Goal: Task Accomplishment & Management: Manage account settings

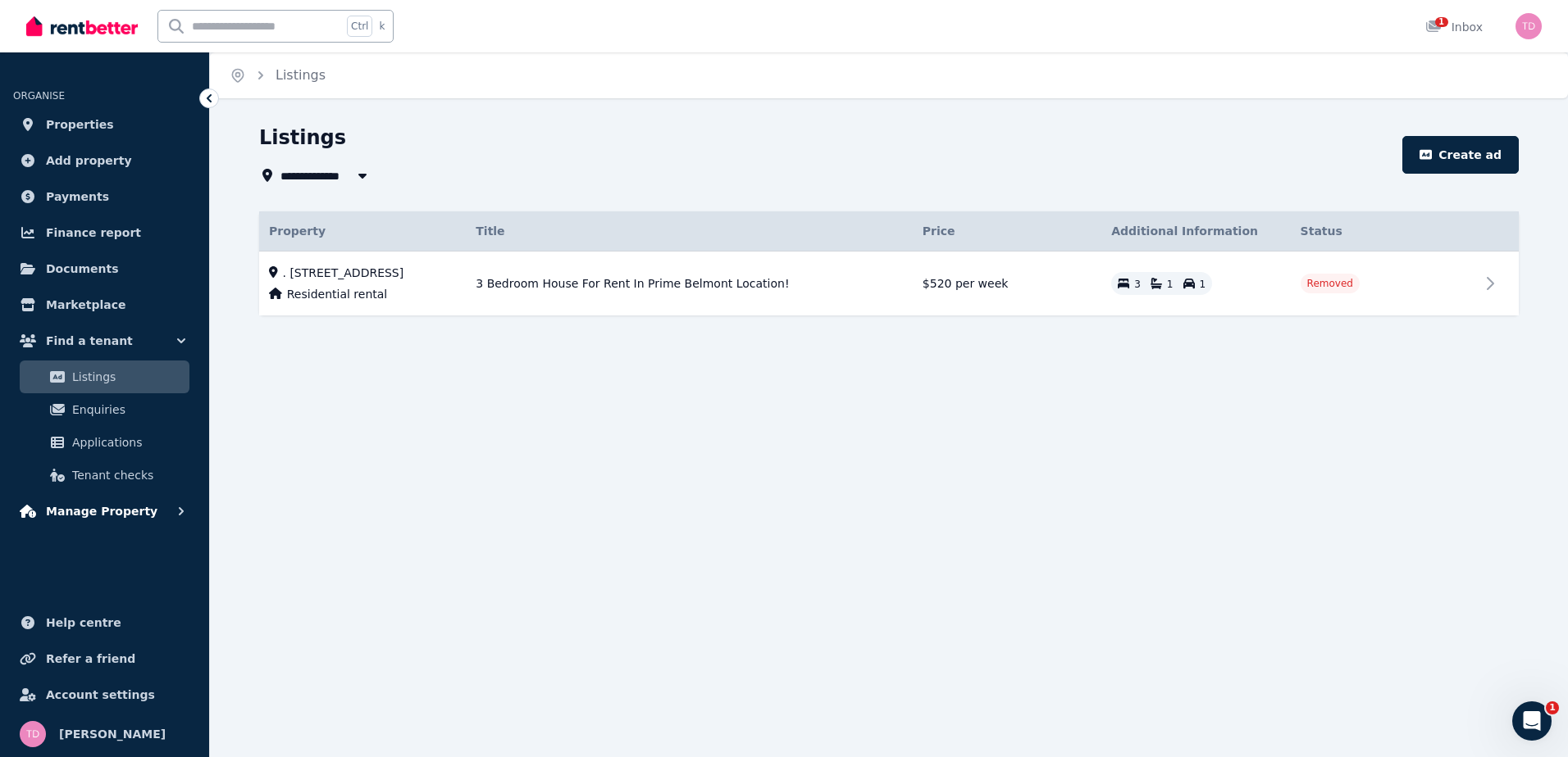
click at [121, 514] on span "Manage Property" at bounding box center [102, 511] width 111 height 19
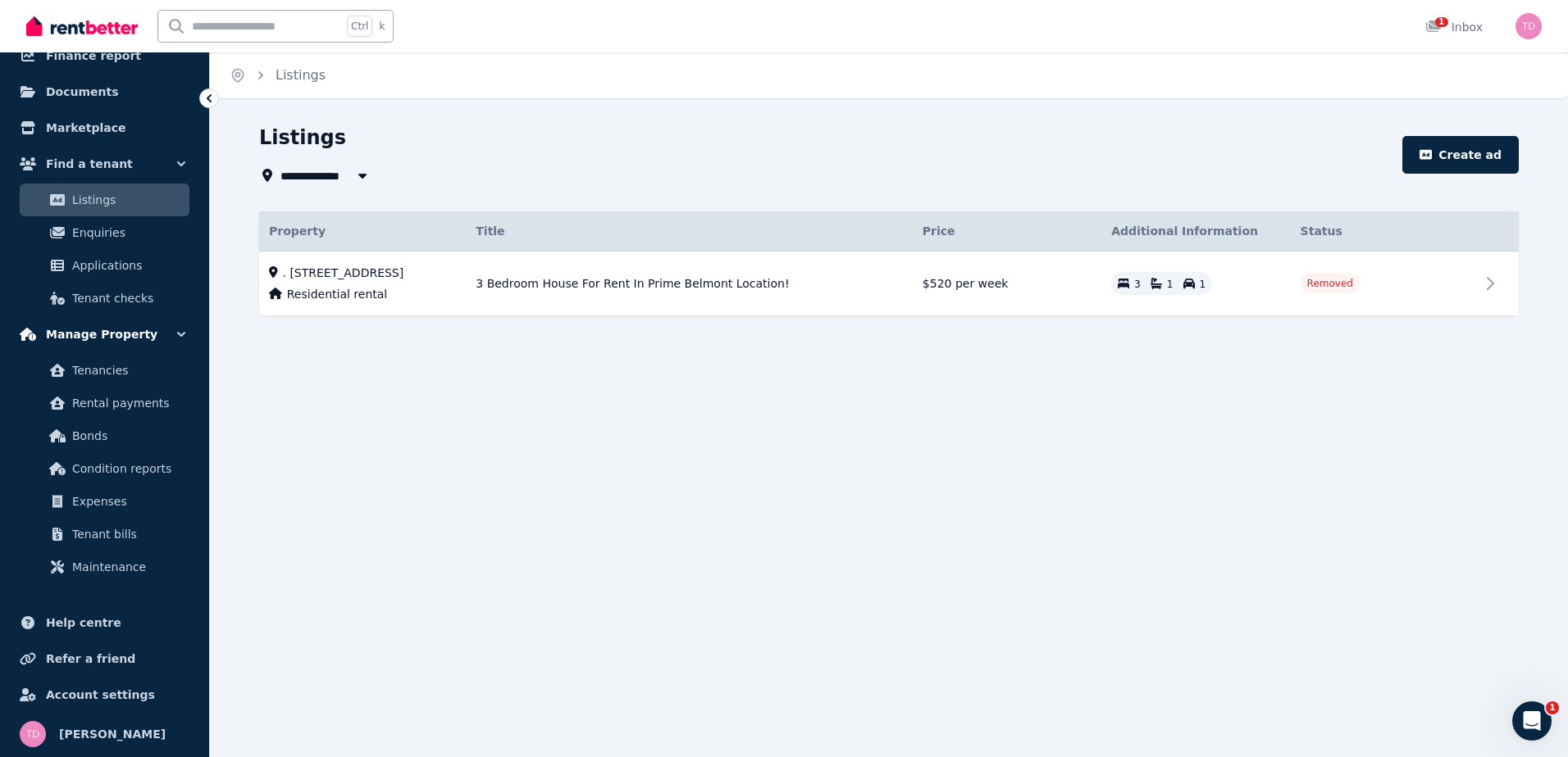
scroll to position [95, 0]
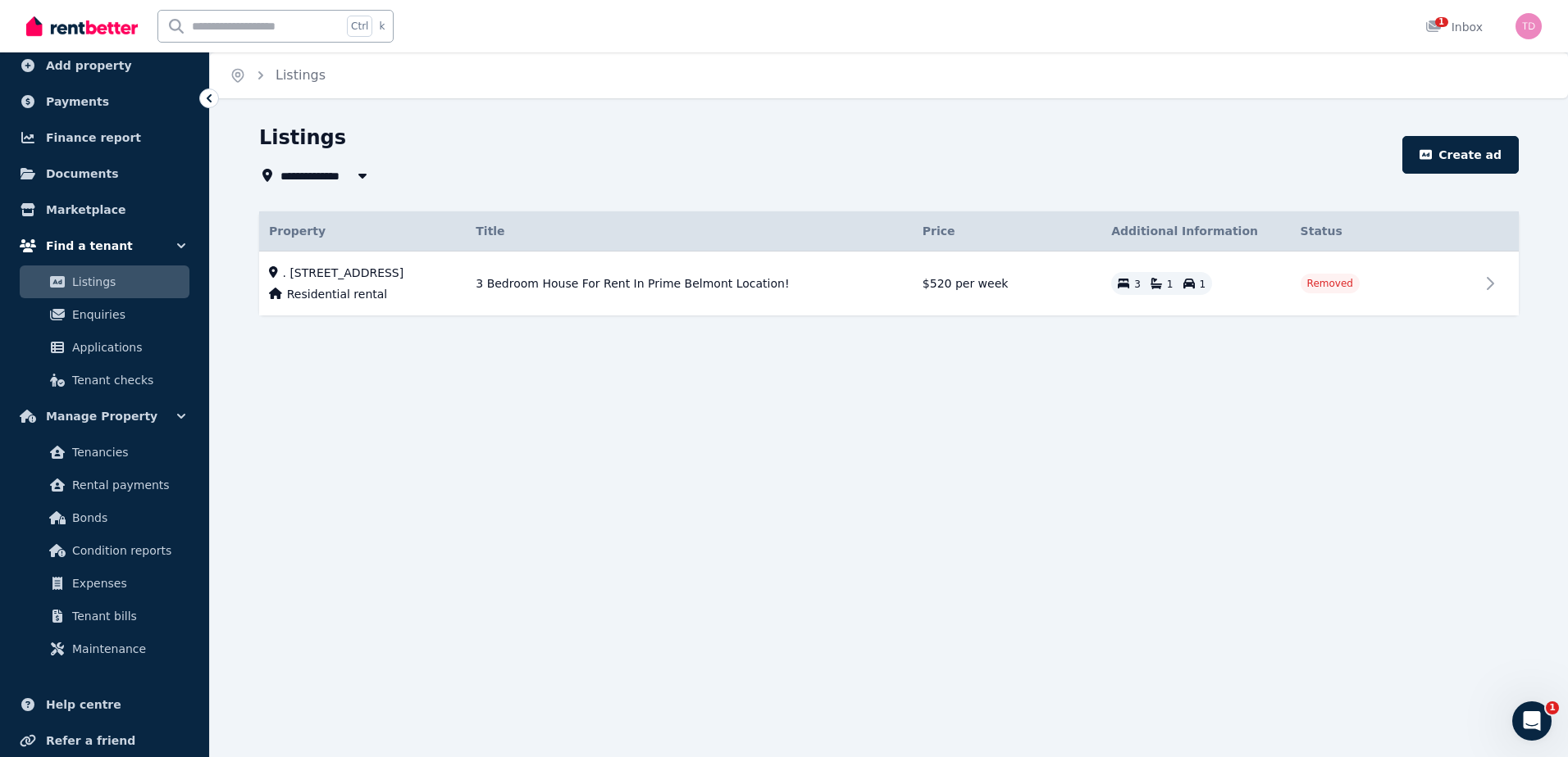
click at [105, 254] on span "Find a tenant" at bounding box center [89, 246] width 87 height 19
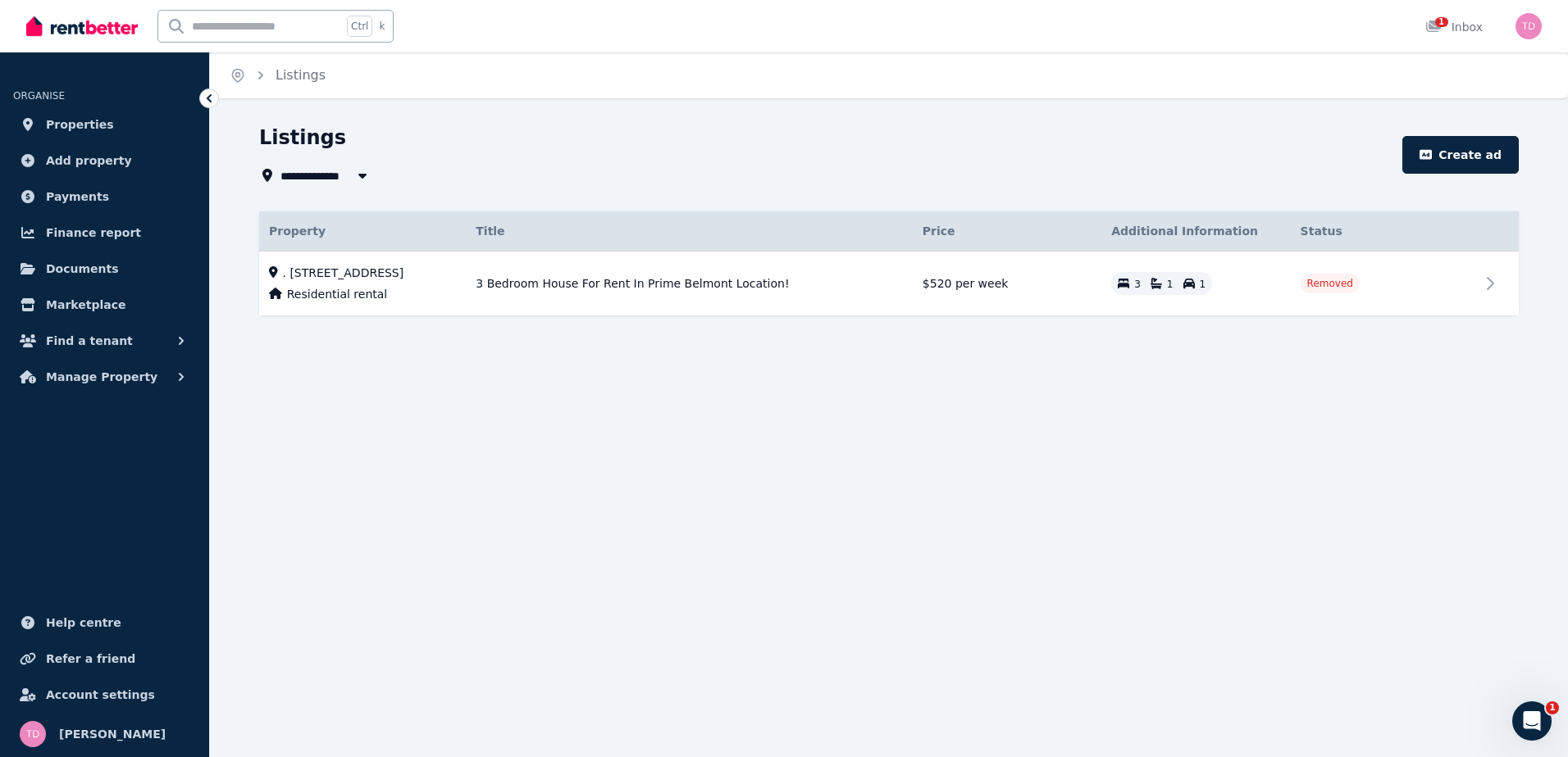
scroll to position [0, 0]
click at [85, 163] on span "Add property" at bounding box center [88, 161] width 86 height 19
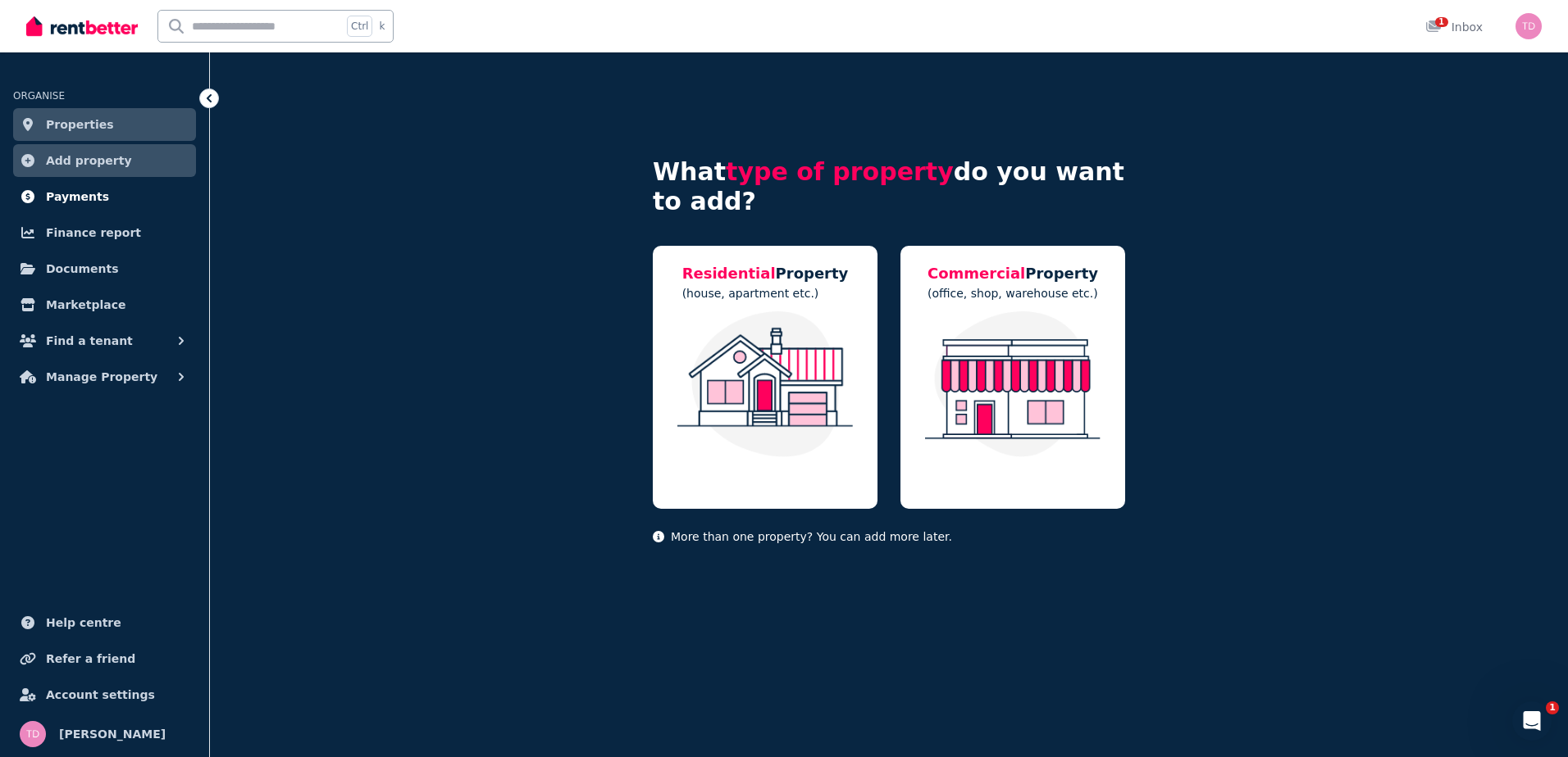
click at [98, 202] on link "Payments" at bounding box center [104, 196] width 183 height 33
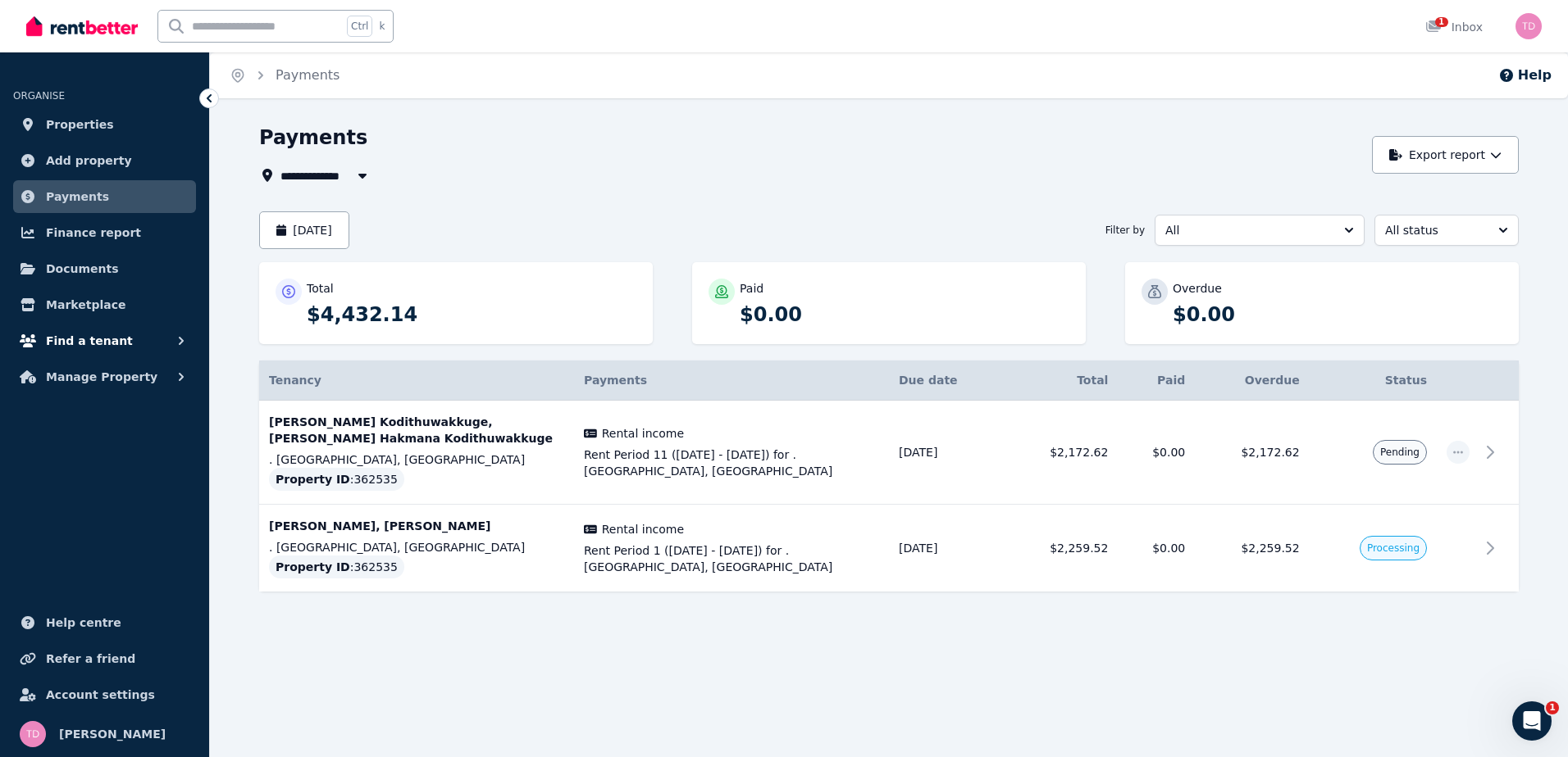
click at [93, 345] on span "Find a tenant" at bounding box center [89, 341] width 87 height 19
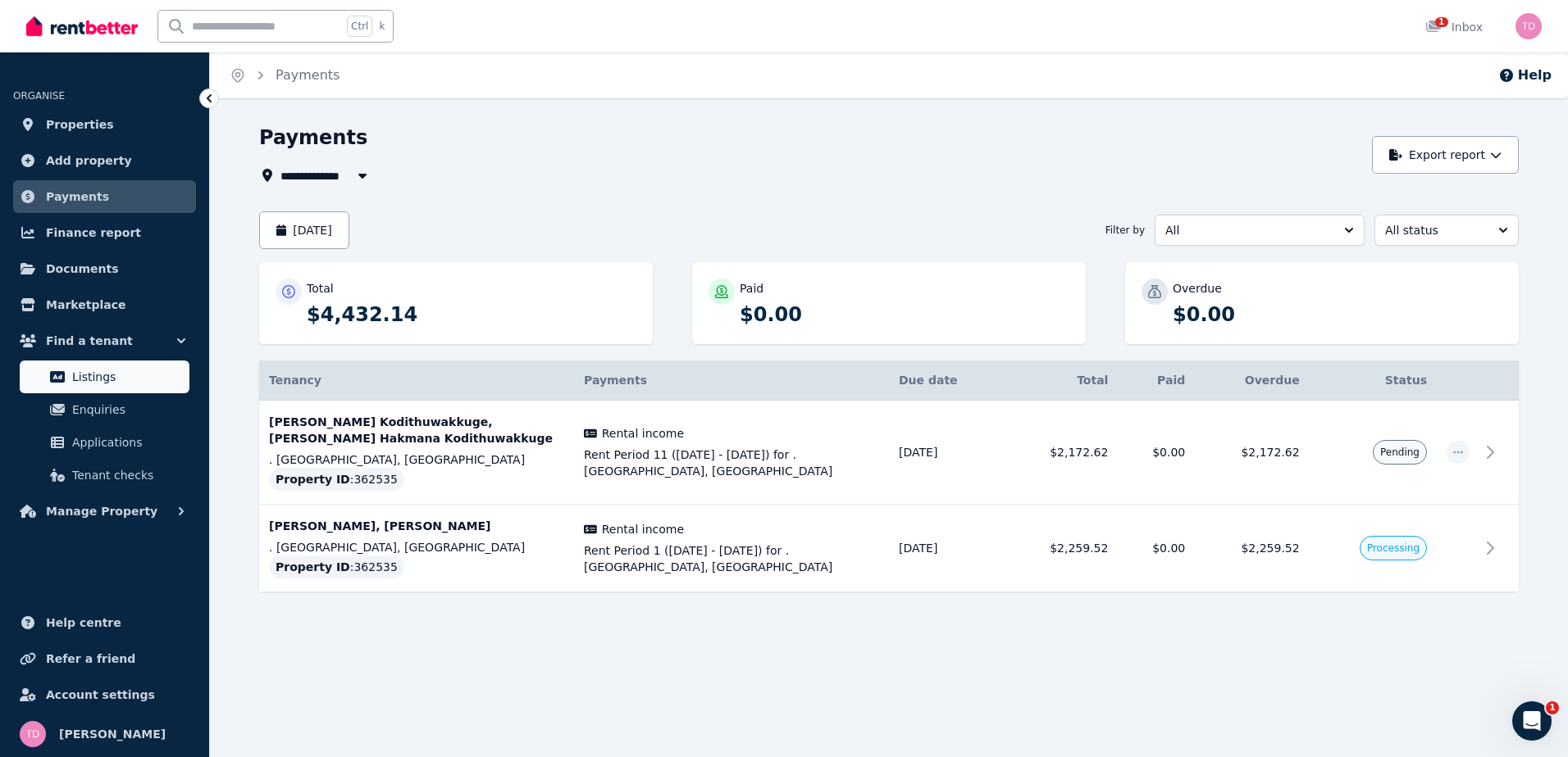
click at [99, 378] on span "Listings" at bounding box center [127, 377] width 110 height 19
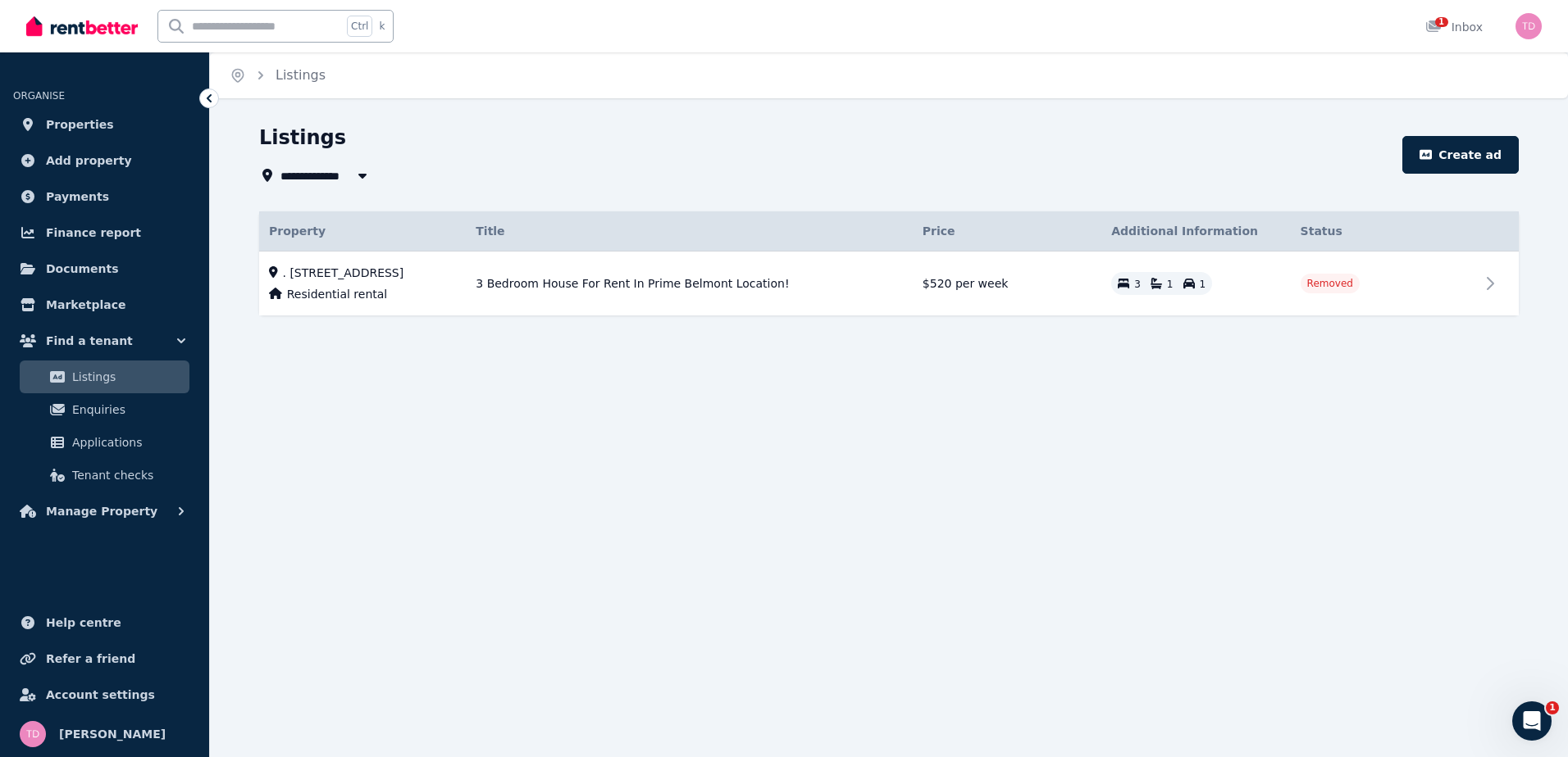
click at [521, 554] on div "**********" at bounding box center [784, 378] width 1568 height 757
drag, startPoint x: 521, startPoint y: 554, endPoint x: 402, endPoint y: 574, distance: 120.7
click at [402, 574] on div "**********" at bounding box center [784, 378] width 1568 height 757
click at [336, 568] on div "**********" at bounding box center [784, 378] width 1568 height 757
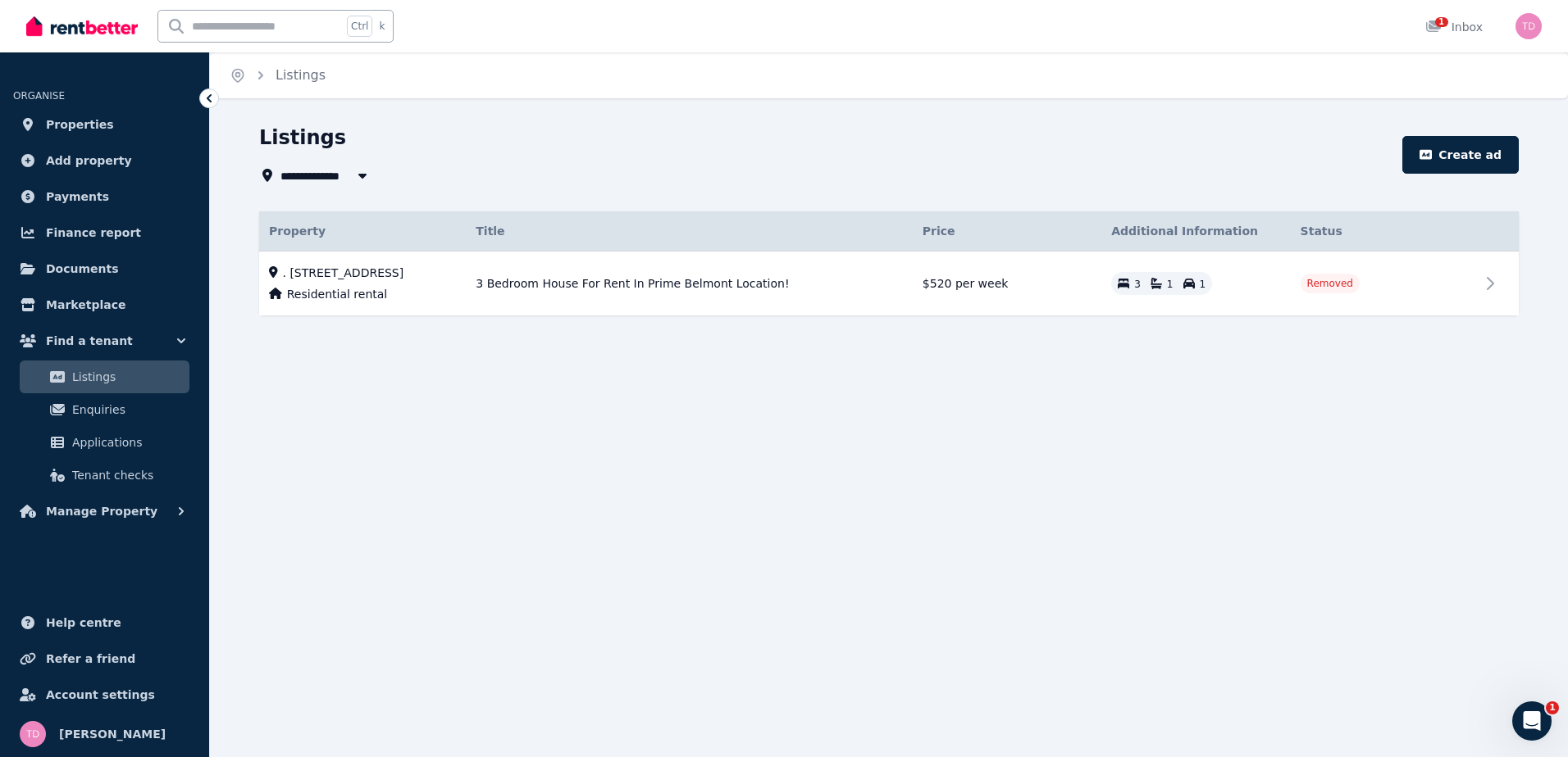
click at [128, 26] on img at bounding box center [82, 26] width 111 height 25
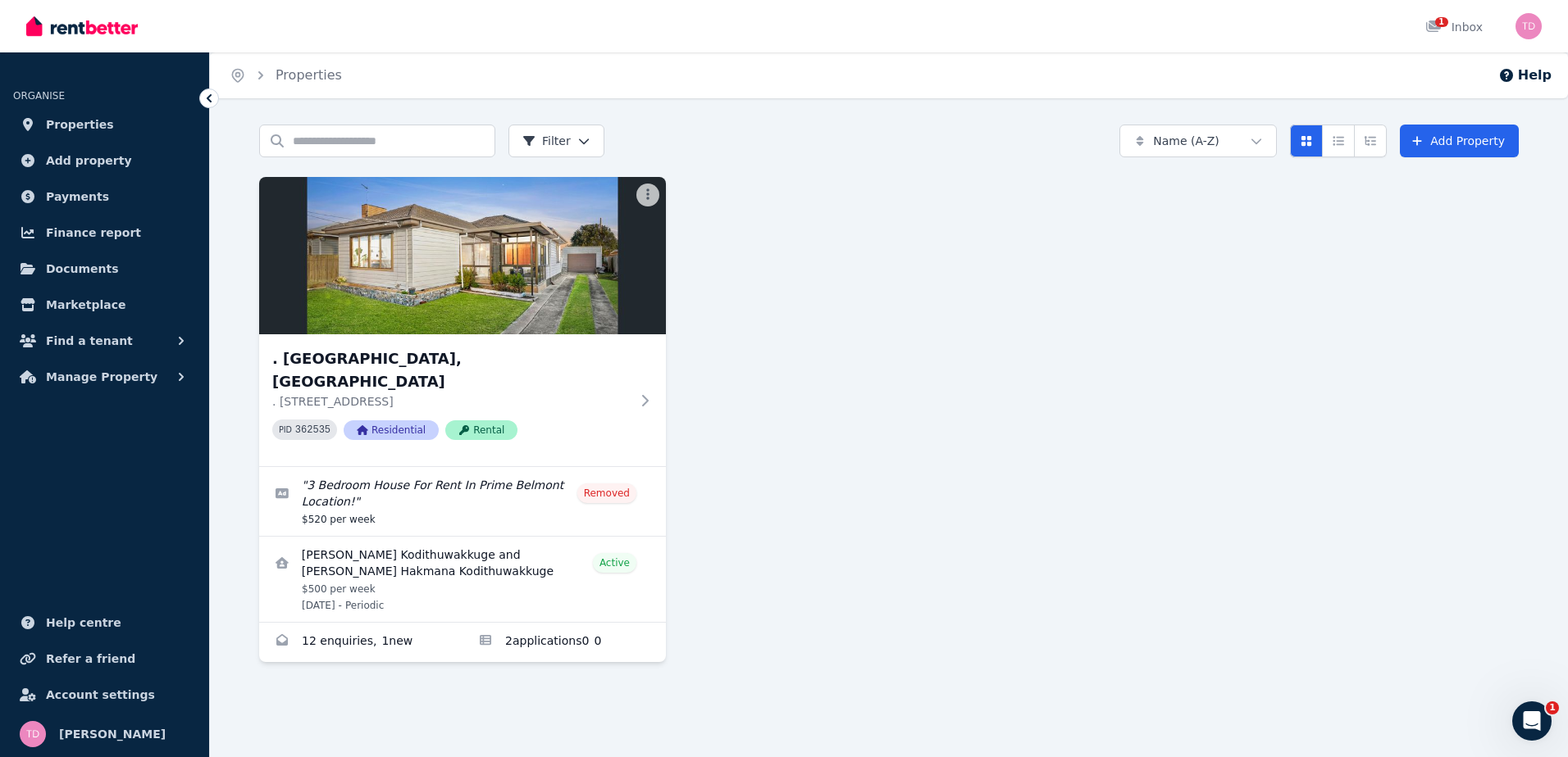
click at [970, 295] on div ". [GEOGRAPHIC_DATA], [GEOGRAPHIC_DATA] . [GEOGRAPHIC_DATA] PID 362535 Residenti…" at bounding box center [888, 419] width 1260 height 485
drag, startPoint x: 1263, startPoint y: 354, endPoint x: 1030, endPoint y: 360, distance: 233.1
click at [1218, 360] on div ". [GEOGRAPHIC_DATA], [GEOGRAPHIC_DATA] . [GEOGRAPHIC_DATA] PID 362535 Residenti…" at bounding box center [888, 419] width 1260 height 485
click at [1445, 27] on span "1" at bounding box center [1442, 21] width 13 height 10
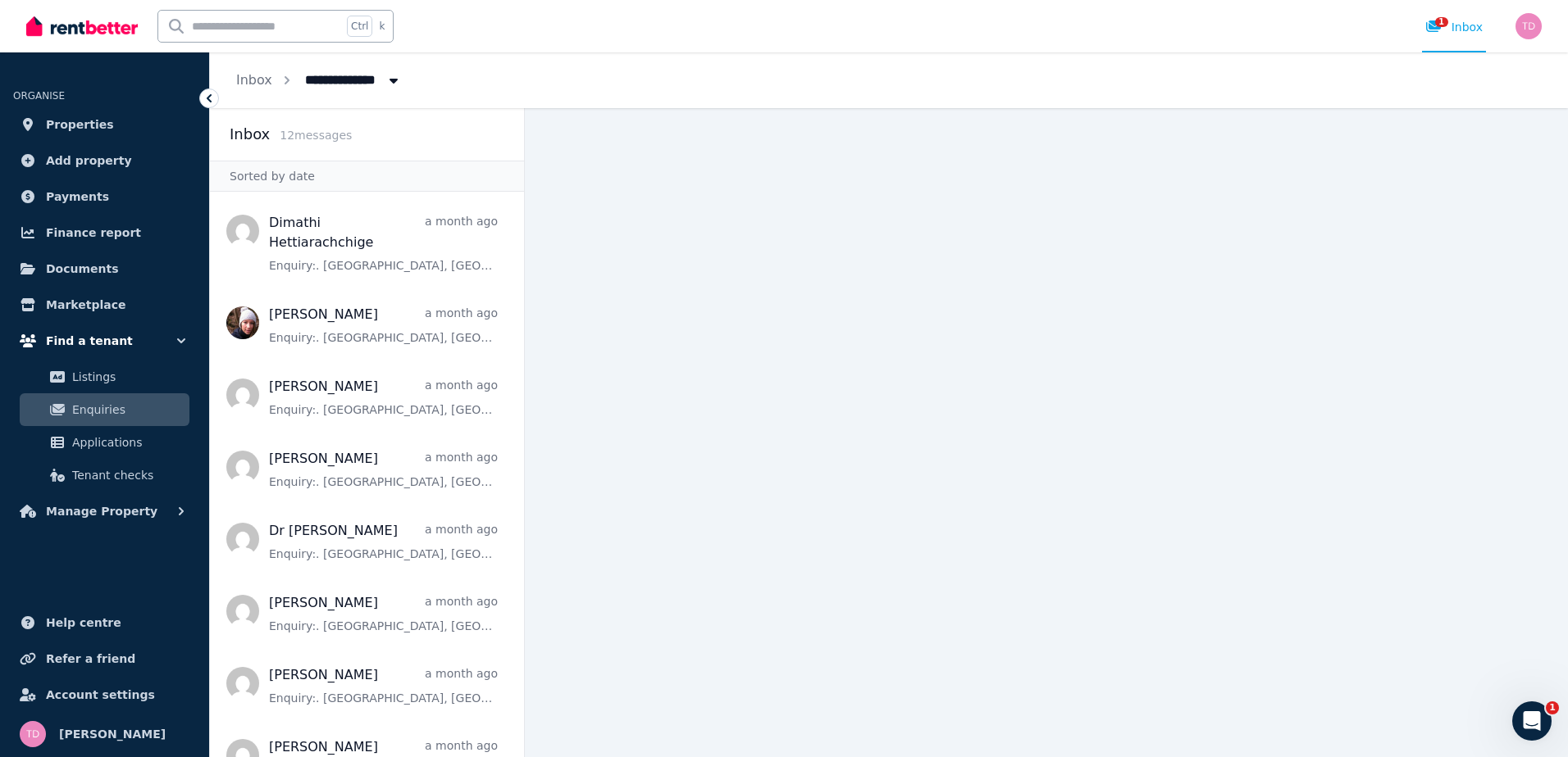
click at [181, 338] on icon "button" at bounding box center [181, 341] width 17 height 17
